Goal: Task Accomplishment & Management: Manage account settings

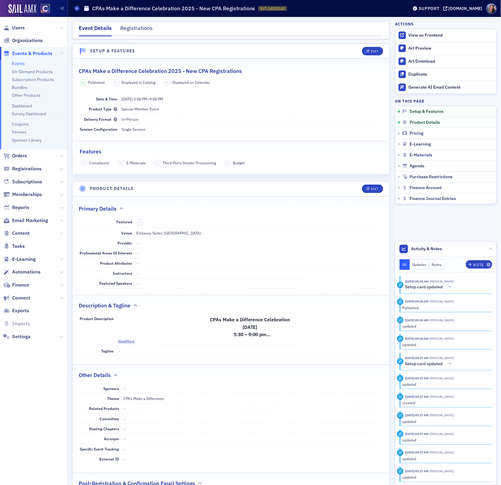
click at [21, 64] on link "Events" at bounding box center [18, 63] width 13 height 5
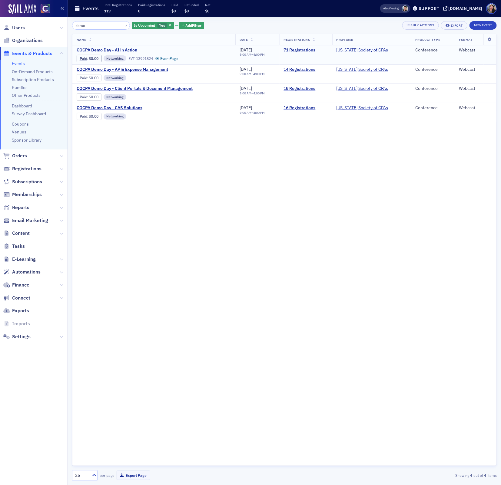
type input "demo"
click at [129, 49] on span "COCPA Demo Day - AI in Action" at bounding box center [128, 50] width 102 height 5
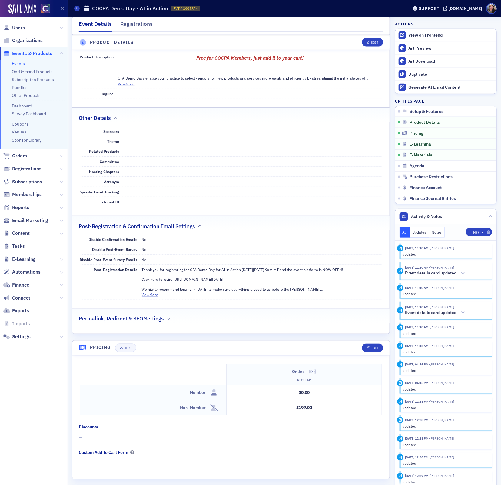
scroll to position [330, 0]
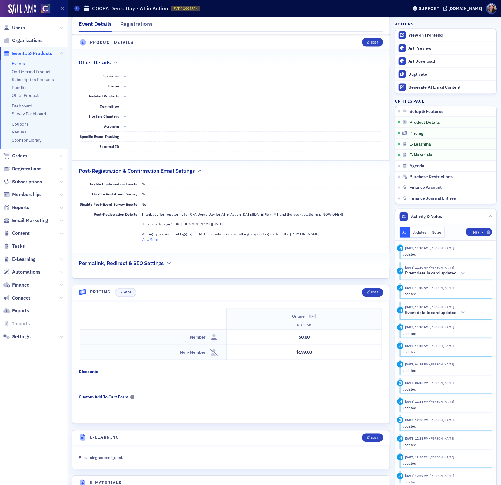
click at [152, 237] on button "View More" at bounding box center [150, 239] width 17 height 5
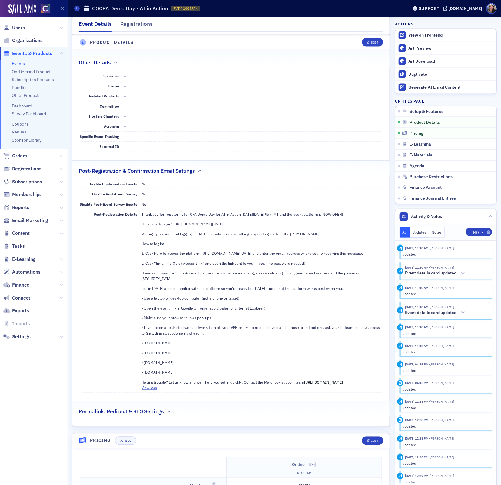
drag, startPoint x: 301, startPoint y: 220, endPoint x: 174, endPoint y: 223, distance: 127.2
click at [174, 223] on p "Click here to login: [URL][DOMAIN_NAME][DATE]" at bounding box center [262, 223] width 240 height 5
copy p "[URL][DOMAIN_NAME][DATE]"
click at [206, 236] on div "Thank you for registering for CPA Demo Day for AI in Action [DATE][DATE] 9am MT…" at bounding box center [262, 299] width 240 height 174
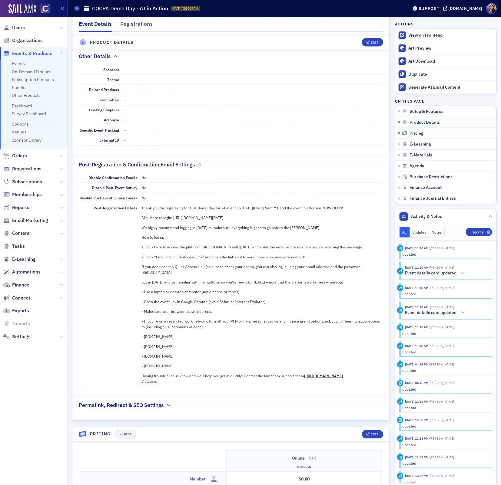
scroll to position [340, 0]
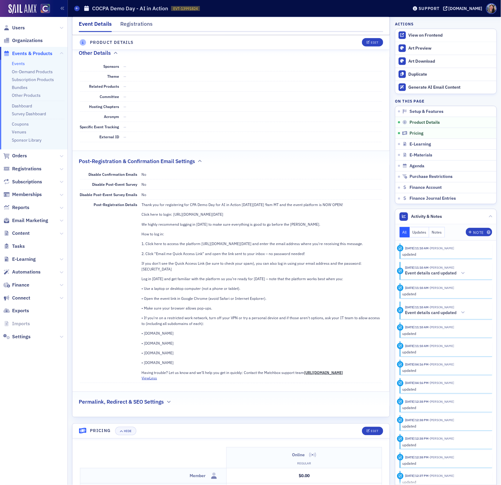
drag, startPoint x: 140, startPoint y: 232, endPoint x: 195, endPoint y: 375, distance: 153.7
click at [195, 375] on div "Post-Registration Details Thank you for registering for CPA Demo Day for AI in …" at bounding box center [231, 292] width 302 height 184
copy div "Lor ip dol si: 2. Ametc adip el seddoe tem incididu utlab://etd-magnaaliqu-enim…"
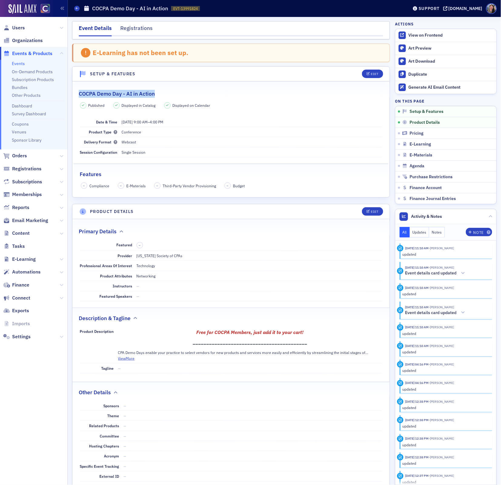
drag, startPoint x: 156, startPoint y: 93, endPoint x: 79, endPoint y: 91, distance: 76.6
click at [79, 91] on div "COCPA Demo Day - AI in Action" at bounding box center [231, 91] width 304 height 14
copy h2 "COCPA Demo Day - AI in Action"
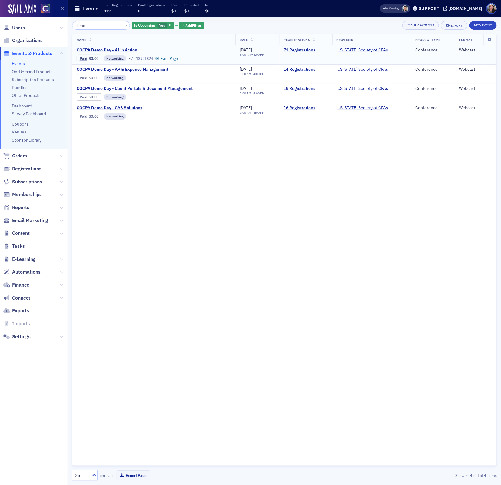
click at [303, 51] on link "71 Registrations" at bounding box center [306, 50] width 44 height 5
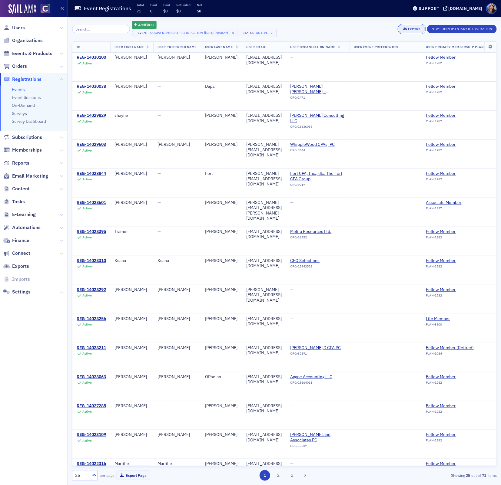
click at [408, 28] on div "Export" at bounding box center [414, 29] width 12 height 3
click at [390, 47] on button "Export All ( 71 Event Registrations )" at bounding box center [391, 50] width 65 height 10
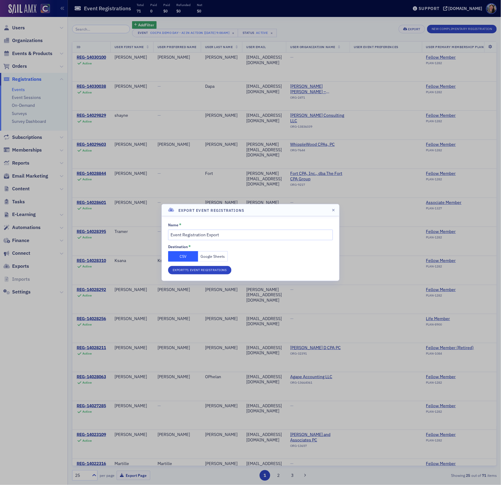
click at [213, 255] on button "Google Sheets" at bounding box center [213, 256] width 30 height 11
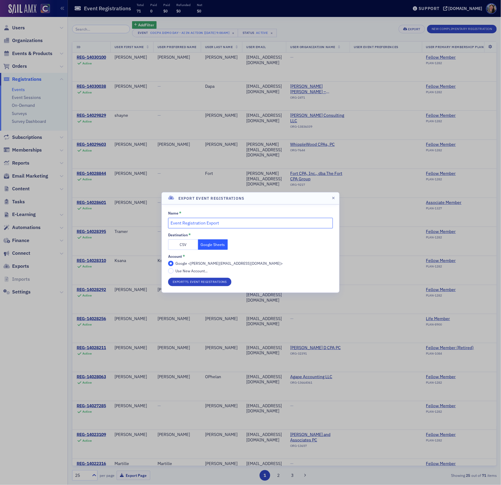
click at [221, 224] on input "Event Registration Export" at bounding box center [250, 223] width 165 height 11
type input "demo day"
click at [168, 278] on button "Export 71 Event Registrations" at bounding box center [199, 282] width 63 height 8
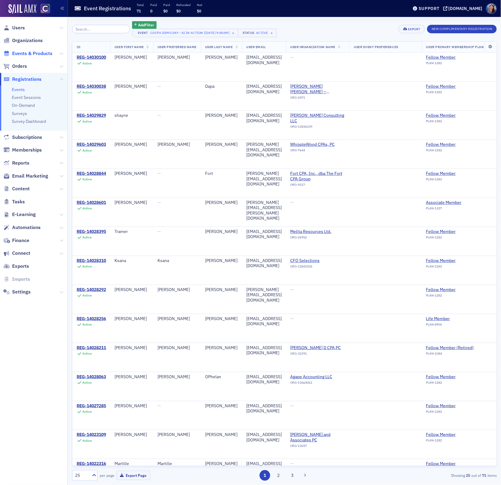
click at [32, 53] on span "Events & Products" at bounding box center [32, 53] width 40 height 7
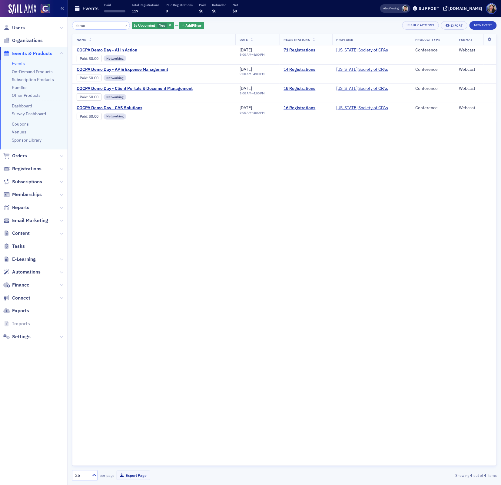
drag, startPoint x: 95, startPoint y: 26, endPoint x: 53, endPoint y: 20, distance: 42.3
click at [54, 20] on div "Users Organizations Events & Products Events On-Demand Products Subscription Pr…" at bounding box center [250, 242] width 501 height 485
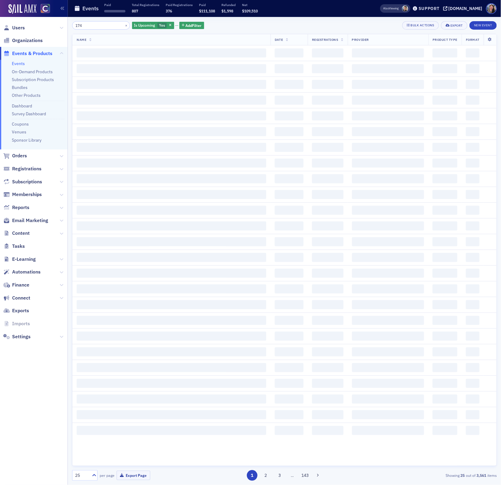
type input "174"
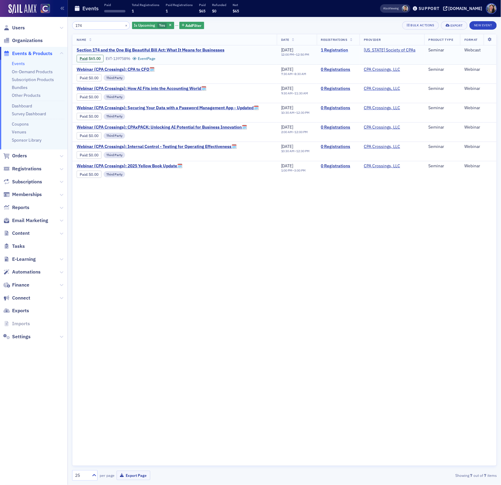
click at [343, 50] on link "1 Registration" at bounding box center [338, 50] width 34 height 5
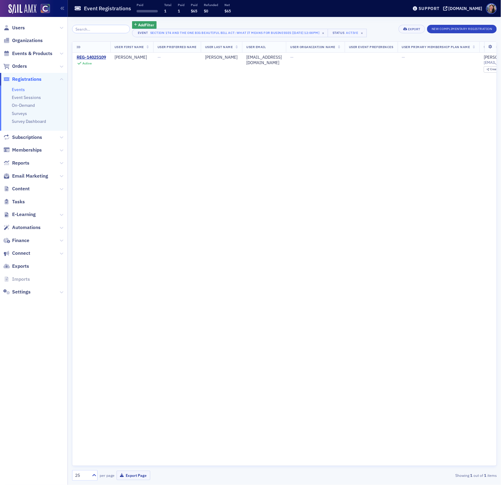
click at [24, 89] on link "Events" at bounding box center [18, 89] width 13 height 5
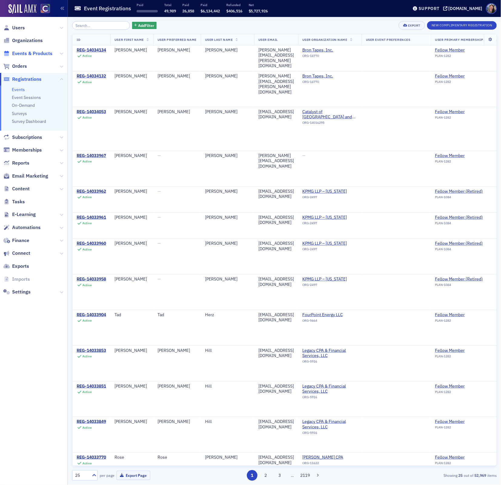
click at [35, 51] on span "Events & Products" at bounding box center [32, 53] width 40 height 7
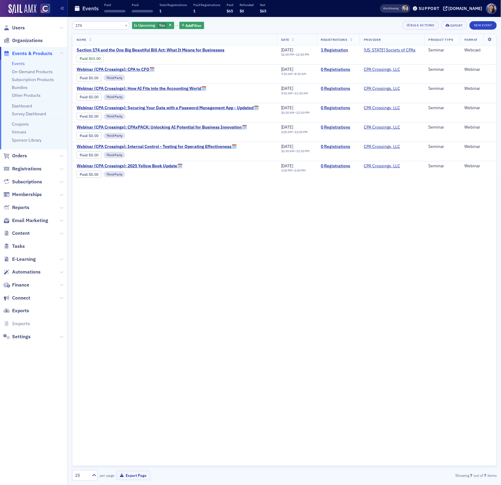
click at [99, 28] on input "174" at bounding box center [101, 25] width 58 height 8
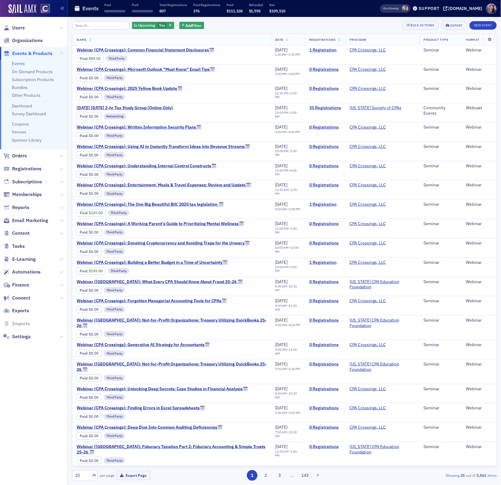
click at [245, 469] on span "REBROADCAST: Don Farmer Tax Education: One Big Beautiful Bill: What Tax Practit…" at bounding box center [172, 474] width 190 height 11
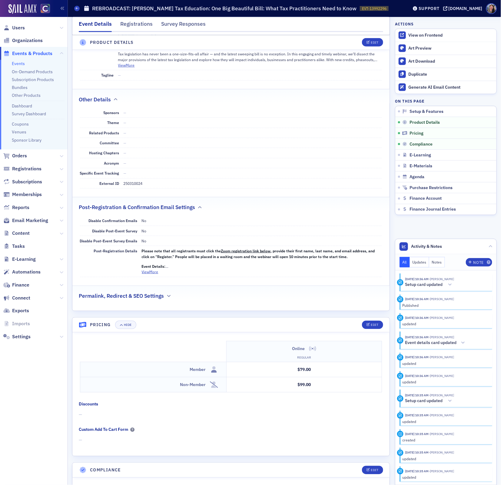
scroll to position [322, 0]
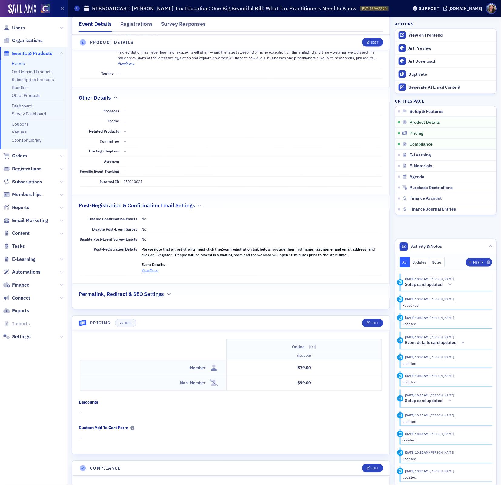
click at [147, 267] on button "View More" at bounding box center [150, 269] width 17 height 5
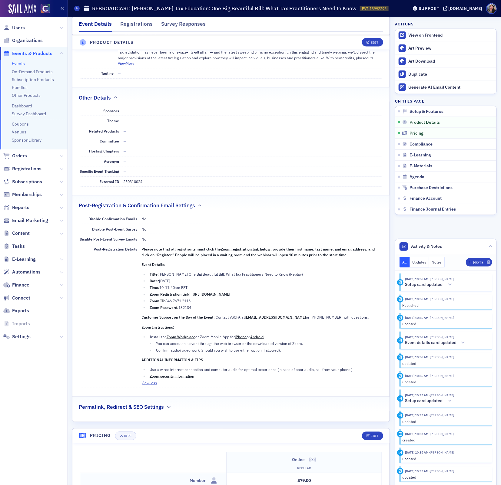
click at [230, 292] on link "https://us06web.zoom.us/webinar/register/WN_fX2LVaWKTG2VaIlH4-W1iQ" at bounding box center [210, 294] width 39 height 5
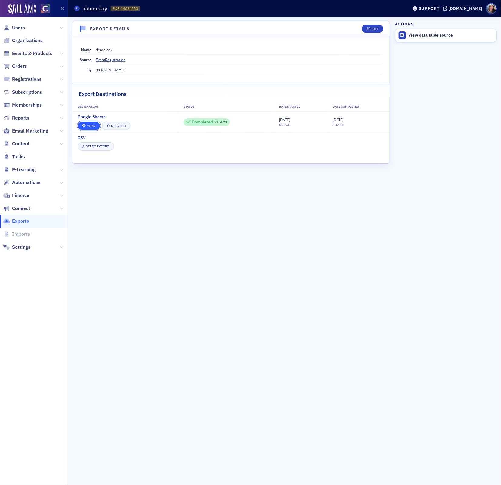
click at [91, 124] on link "View" at bounding box center [89, 126] width 22 height 8
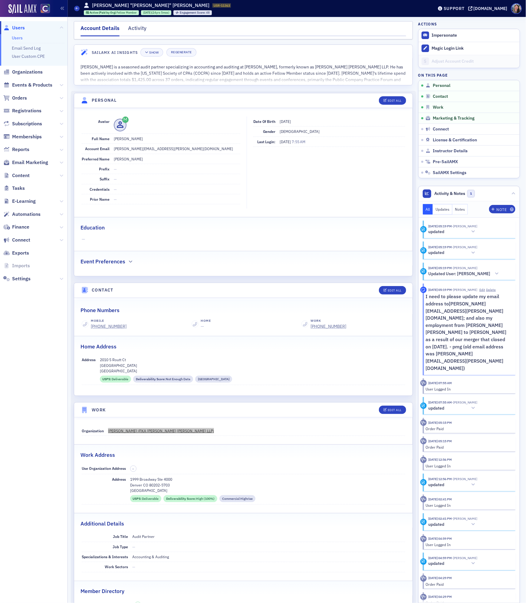
scroll to position [107, 0]
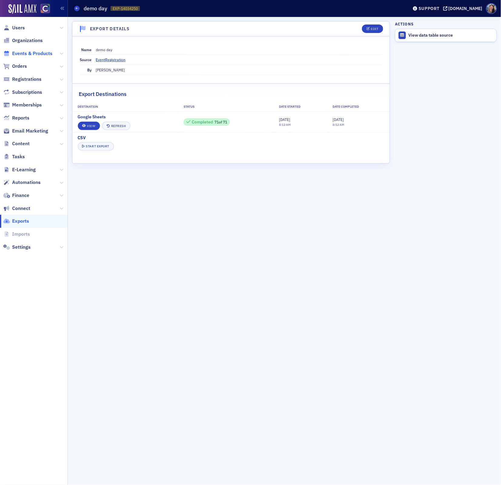
click at [28, 54] on span "Events & Products" at bounding box center [32, 53] width 40 height 7
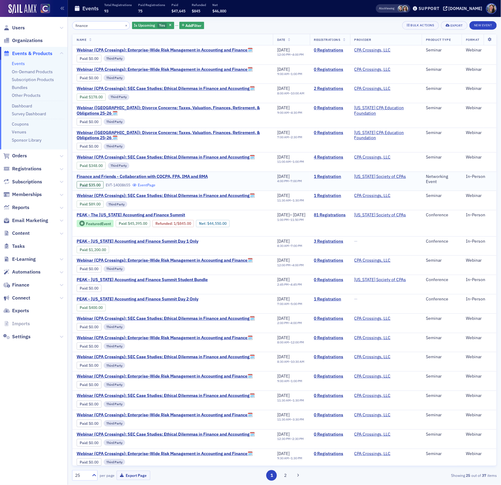
type input "finance"
click at [153, 187] on link "Event Page" at bounding box center [143, 185] width 23 height 5
